Goal: Task Accomplishment & Management: Use online tool/utility

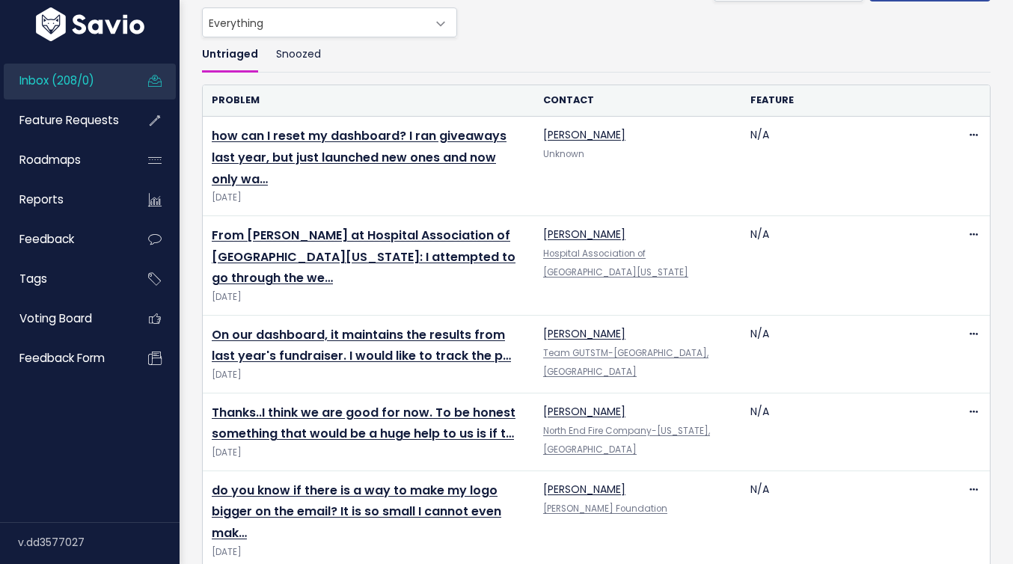
scroll to position [105, 0]
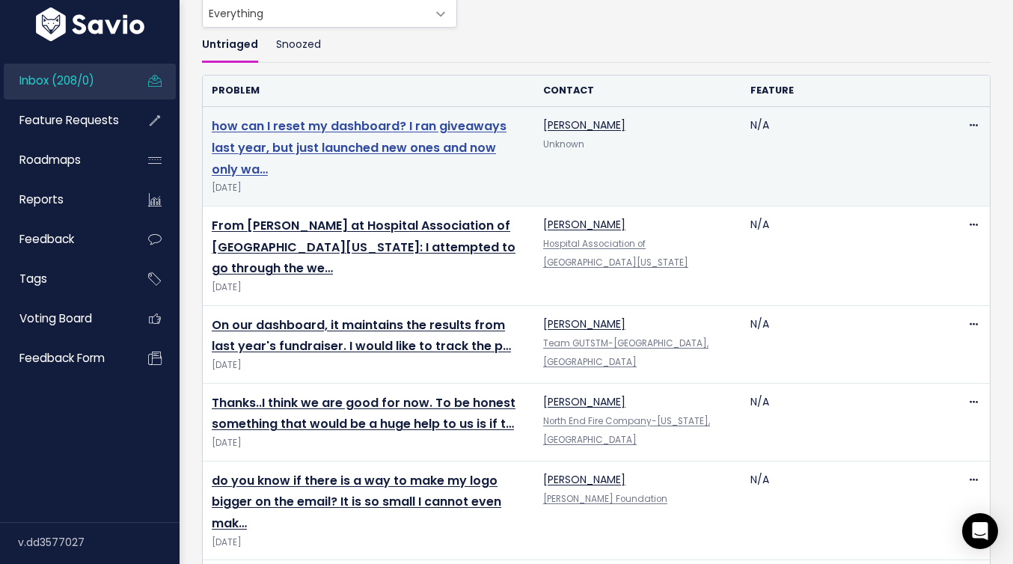
click at [375, 149] on link "how can I reset my dashboard? I ran giveaways last year, but just launched new …" at bounding box center [359, 147] width 295 height 61
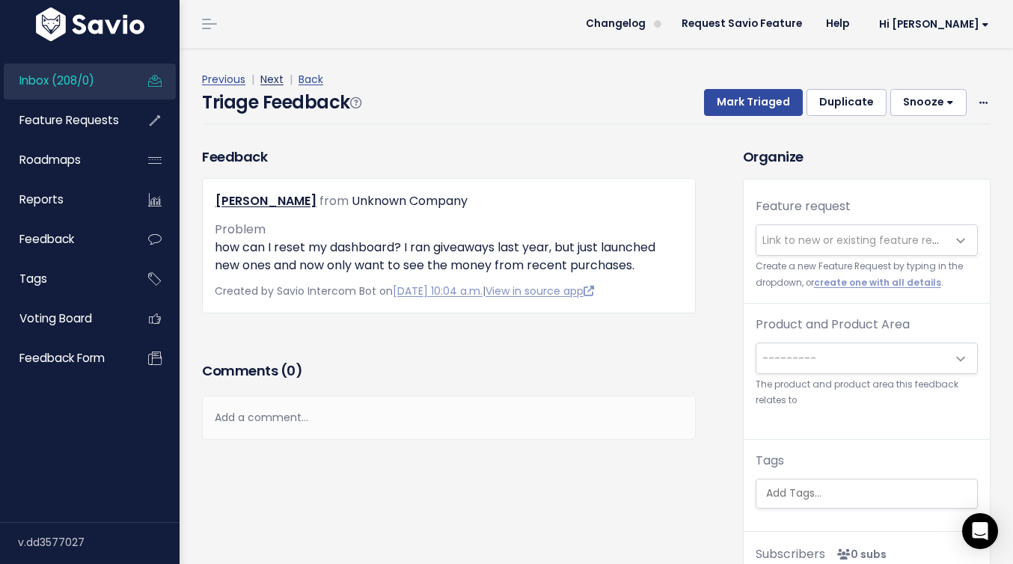
click at [268, 80] on link "Next" at bounding box center [271, 79] width 23 height 15
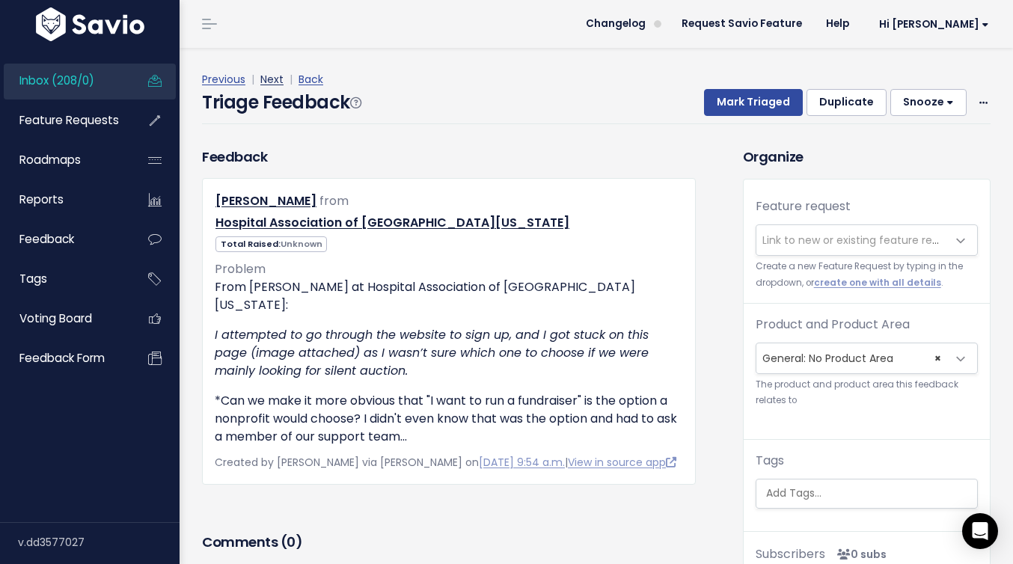
click at [277, 77] on link "Next" at bounding box center [271, 79] width 23 height 15
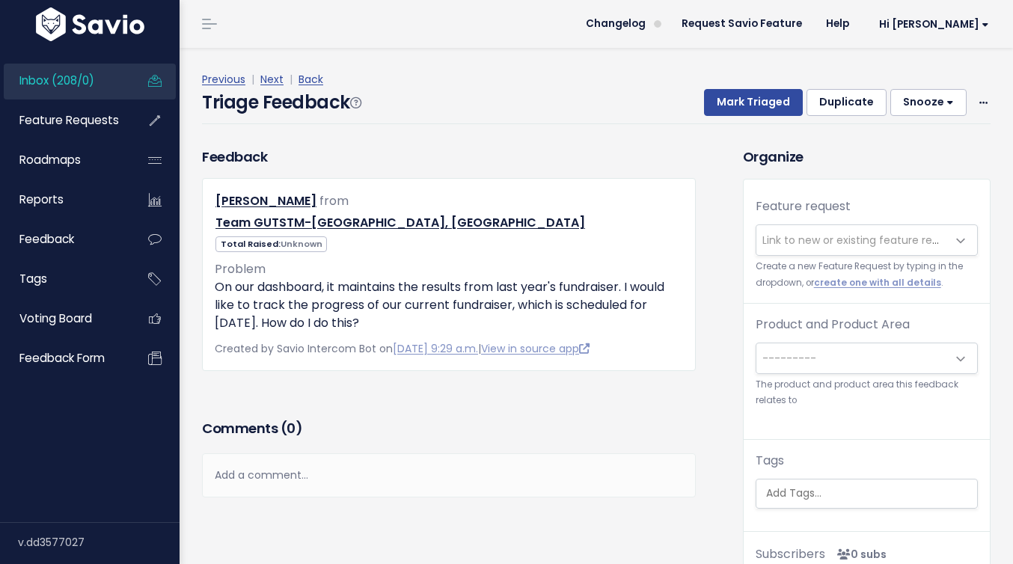
click at [277, 77] on link "Next" at bounding box center [271, 79] width 23 height 15
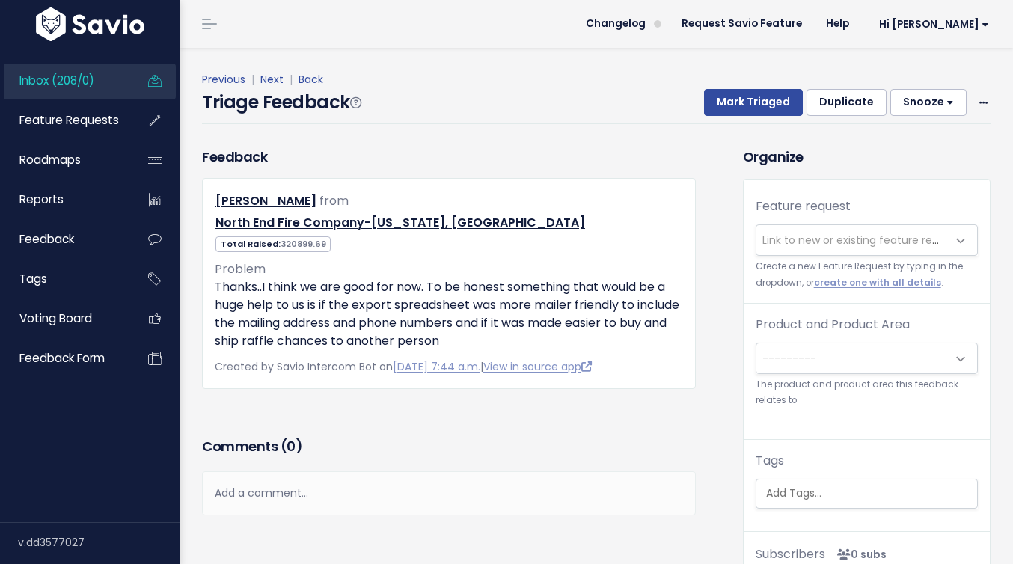
click at [277, 77] on link "Next" at bounding box center [271, 79] width 23 height 15
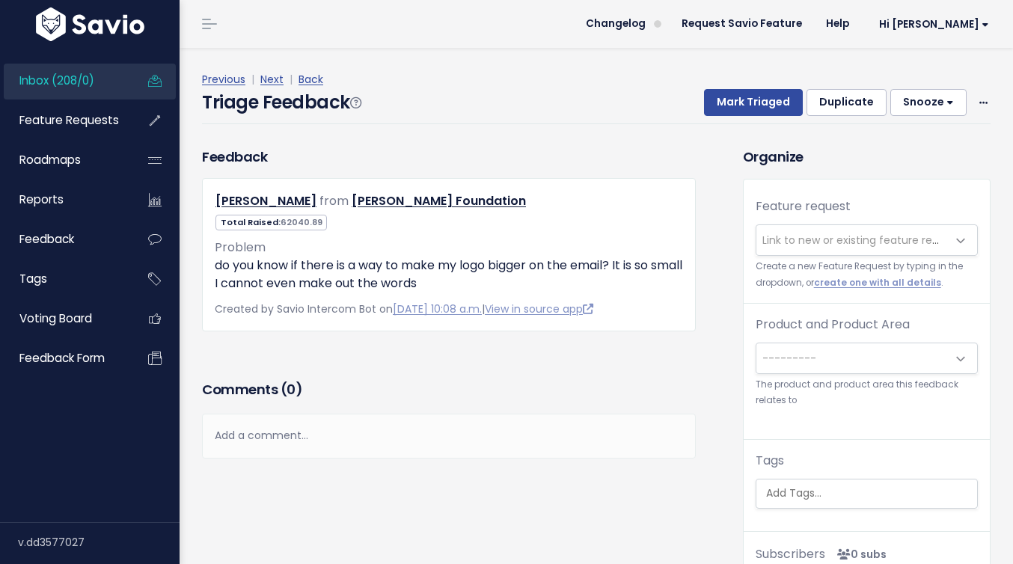
click at [277, 77] on link "Next" at bounding box center [271, 79] width 23 height 15
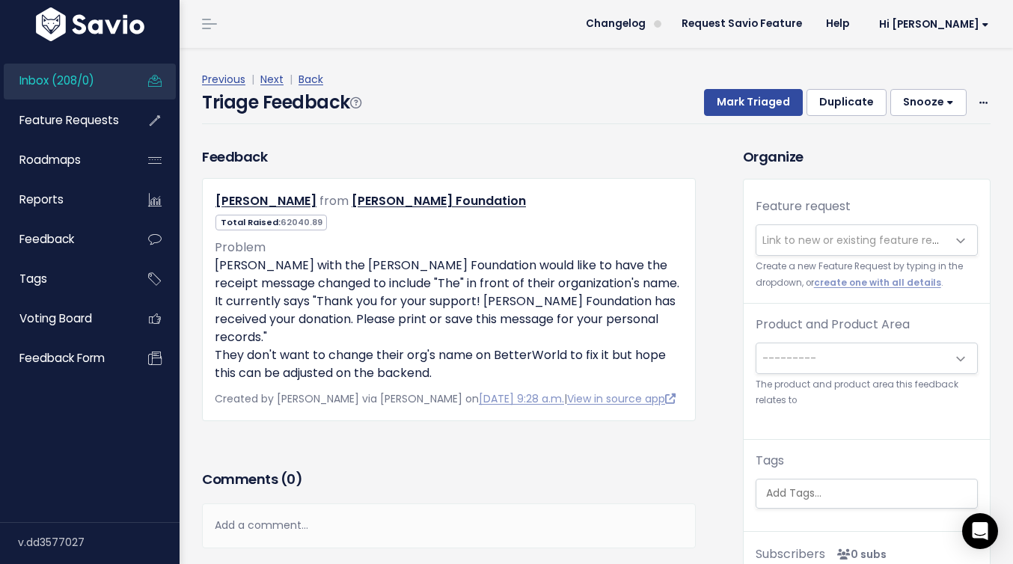
click at [277, 77] on link "Next" at bounding box center [271, 79] width 23 height 15
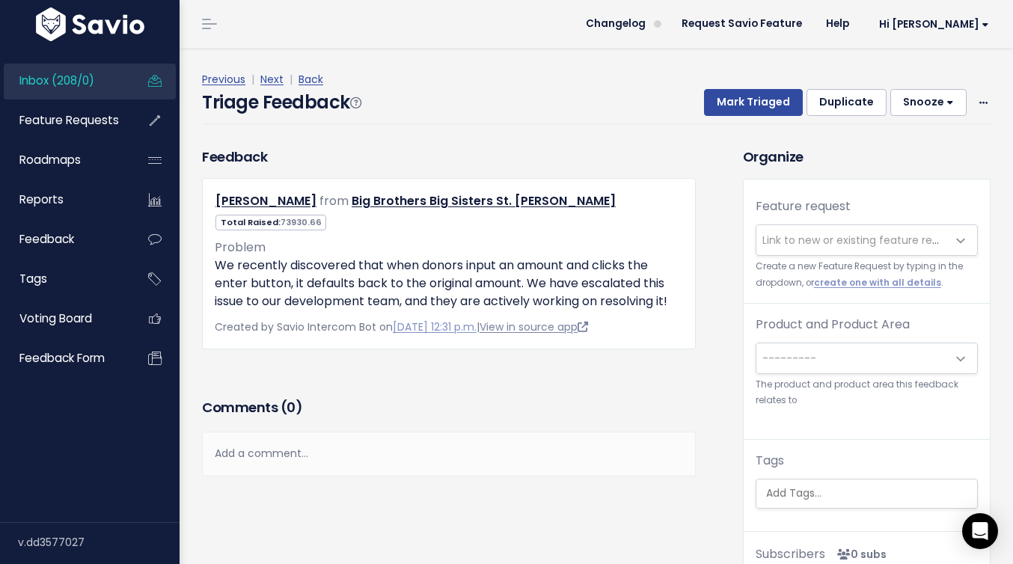
click at [569, 325] on link "View in source app" at bounding box center [533, 326] width 108 height 15
click at [271, 73] on link "Next" at bounding box center [271, 79] width 23 height 15
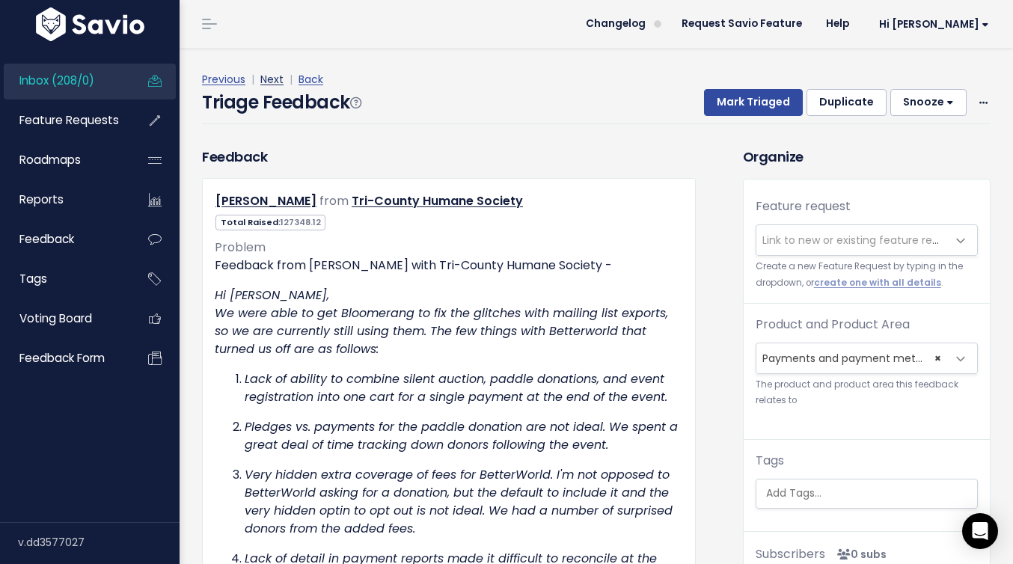
click at [272, 81] on link "Next" at bounding box center [271, 79] width 23 height 15
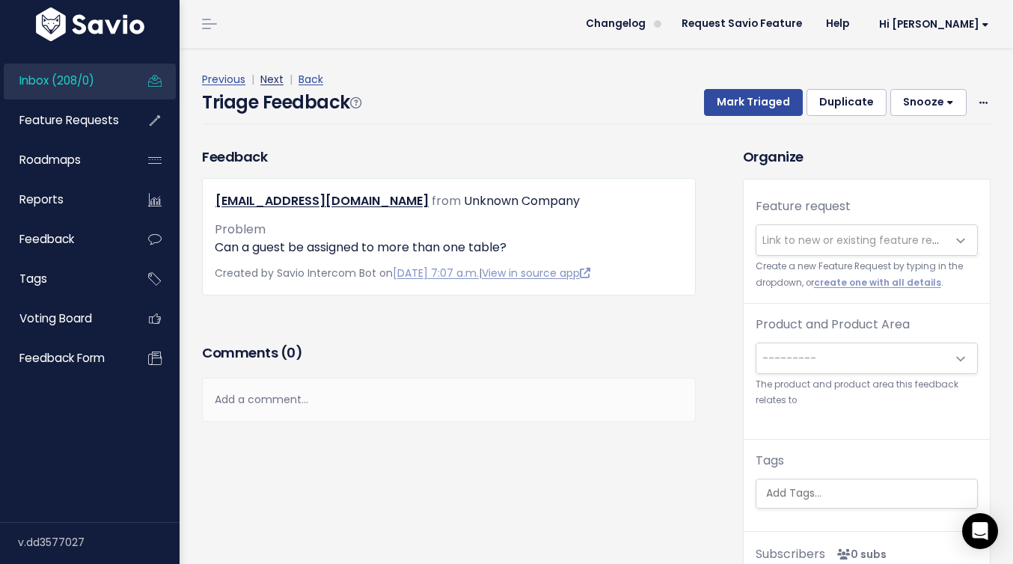
click at [274, 79] on link "Next" at bounding box center [271, 79] width 23 height 15
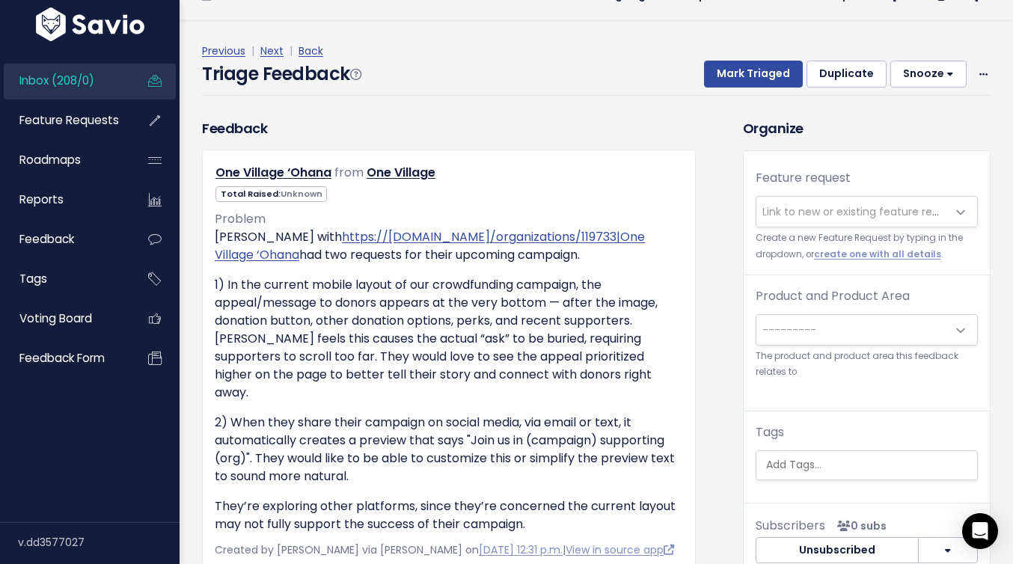
scroll to position [38, 0]
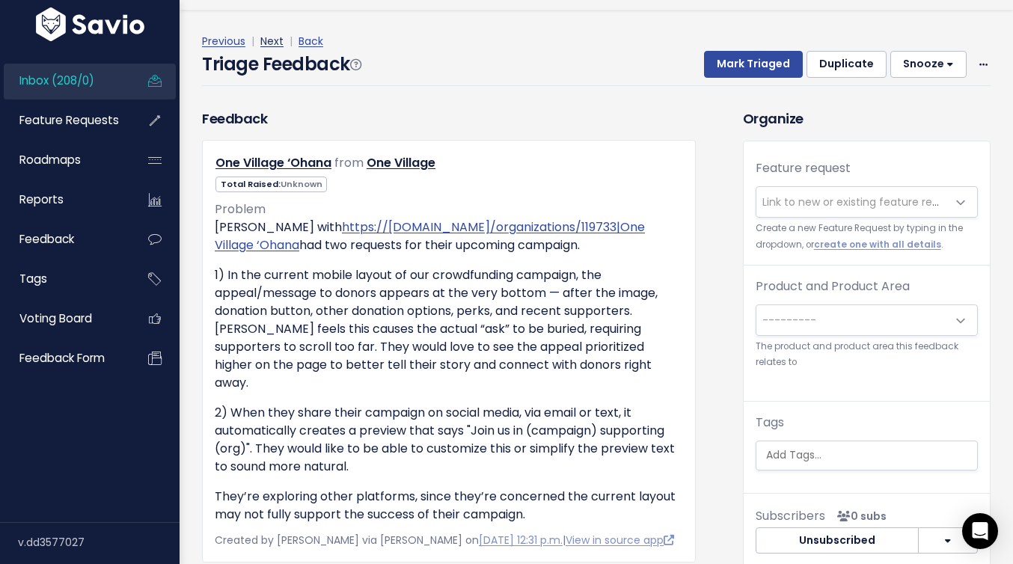
click at [279, 41] on link "Next" at bounding box center [271, 41] width 23 height 15
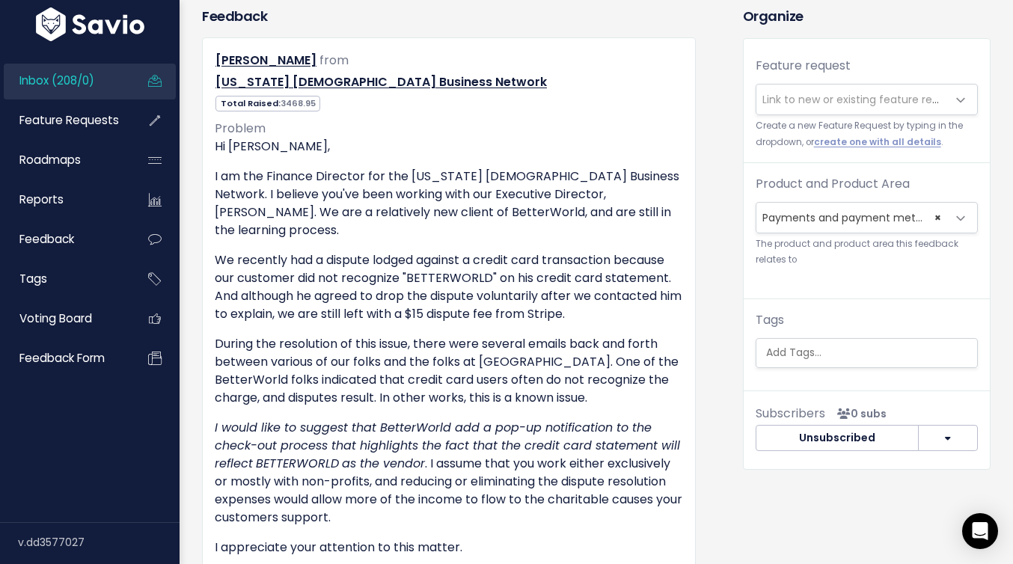
scroll to position [275, 0]
